Goal: Information Seeking & Learning: Learn about a topic

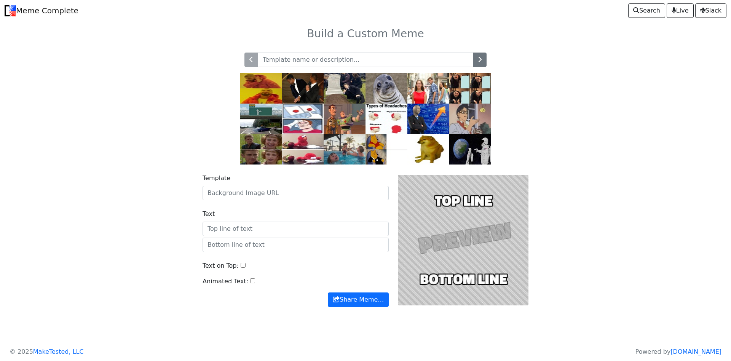
click at [301, 63] on input "text" at bounding box center [365, 60] width 215 height 14
type input "smile"
click at [483, 64] on button "button" at bounding box center [480, 60] width 14 height 14
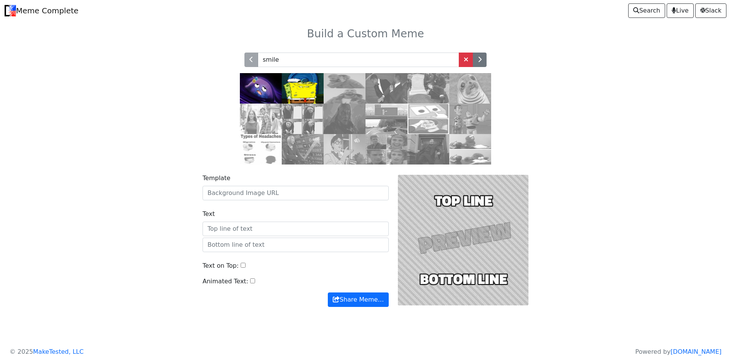
click at [302, 91] on img at bounding box center [303, 88] width 42 height 30
click at [306, 88] on img at bounding box center [303, 88] width 42 height 30
click at [291, 58] on input "smile" at bounding box center [358, 60] width 201 height 14
click at [145, 117] on div "smile" at bounding box center [365, 103] width 503 height 121
click at [467, 62] on span at bounding box center [466, 59] width 5 height 6
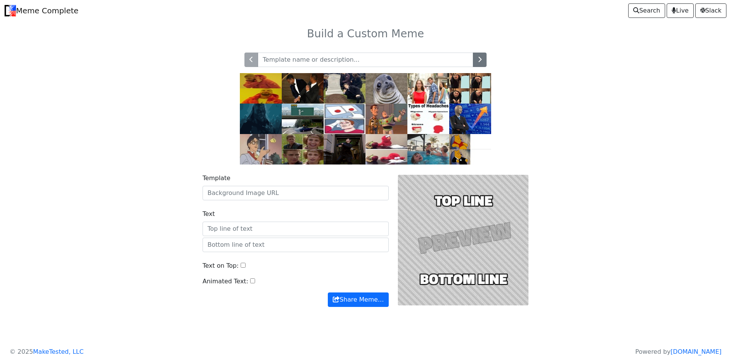
click at [110, 213] on body "Meme Complete Search Live Slack Build a Custom Meme" at bounding box center [365, 173] width 731 height 347
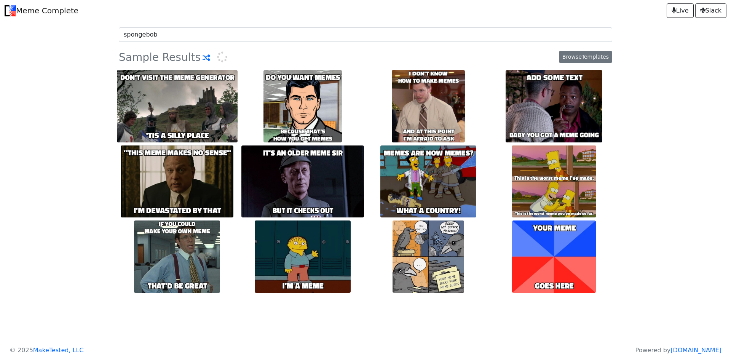
click at [229, 40] on input "spongebob" at bounding box center [365, 34] width 493 height 14
type input "spongebob s"
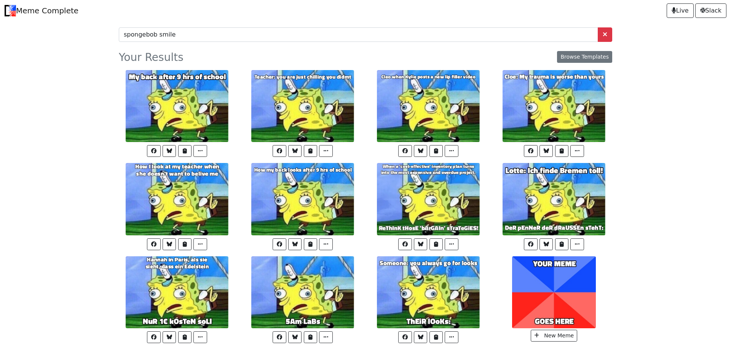
type input "spongebob smile"
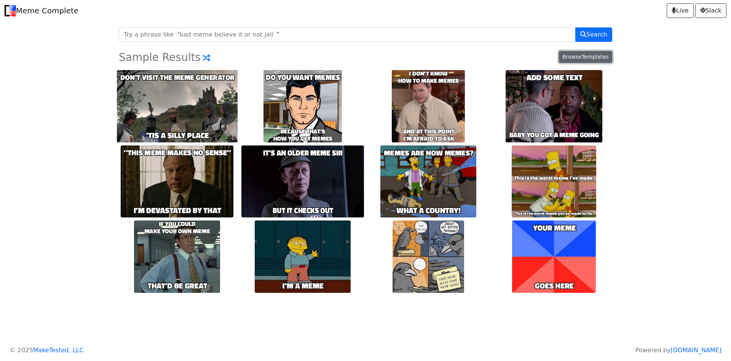
click at [582, 60] on span "Browse" at bounding box center [571, 57] width 19 height 6
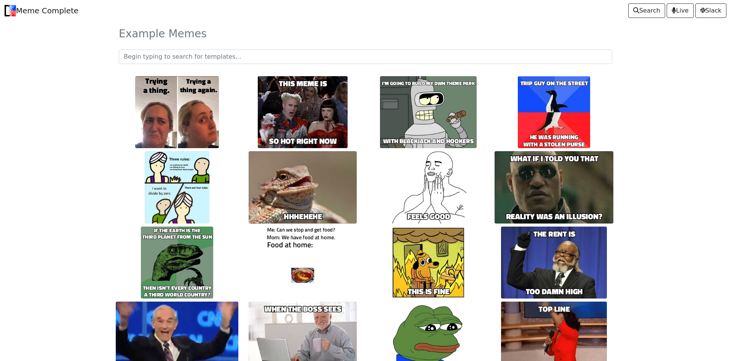
click at [57, 16] on link "Meme Complete" at bounding box center [42, 10] width 74 height 15
